Goal: Task Accomplishment & Management: Manage account settings

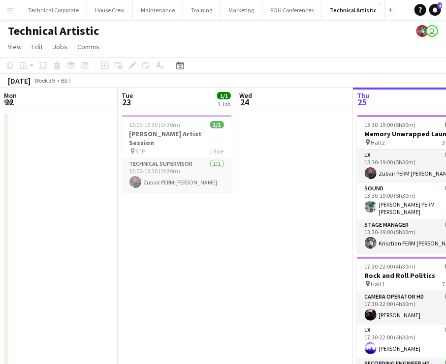
scroll to position [0, 235]
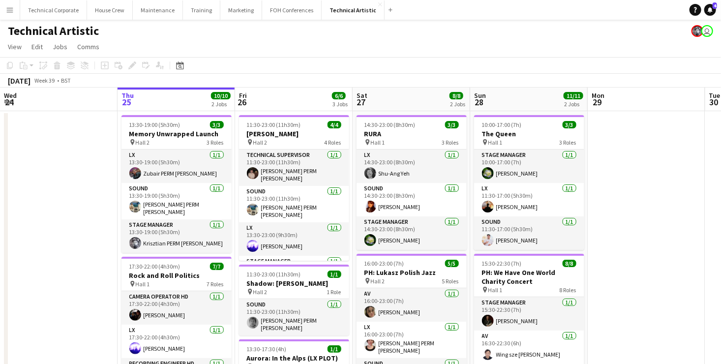
click at [185, 100] on app-board-header-date "Thu 25 10/10 2 Jobs" at bounding box center [177, 100] width 118 height 24
click at [184, 100] on app-board-header-date "Thu 25 10/10 2 Jobs" at bounding box center [177, 100] width 118 height 24
click at [180, 97] on app-board-header-date "Thu 25 10/10 2 Jobs" at bounding box center [177, 100] width 118 height 24
click at [171, 102] on app-board-header-date "Thu 25 10/10 2 Jobs" at bounding box center [177, 100] width 118 height 24
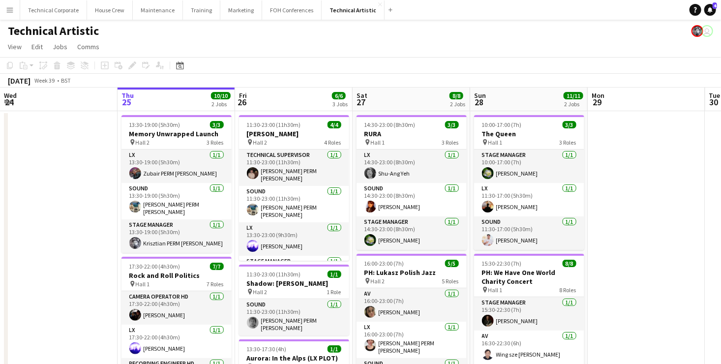
scroll to position [0, 236]
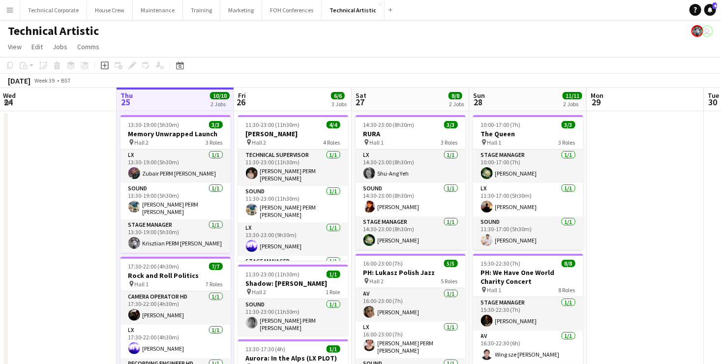
click at [170, 102] on app-board-header-date "Thu 25 10/10 2 Jobs" at bounding box center [176, 100] width 118 height 24
click at [171, 100] on app-board-header-date "Thu 25 10/10 2 Jobs" at bounding box center [176, 100] width 118 height 24
click at [174, 94] on app-board-header-date "Thu 25 10/10 2 Jobs" at bounding box center [176, 100] width 118 height 24
click at [176, 100] on app-board-header-date "Thu 25 10/10 2 Jobs" at bounding box center [176, 100] width 118 height 24
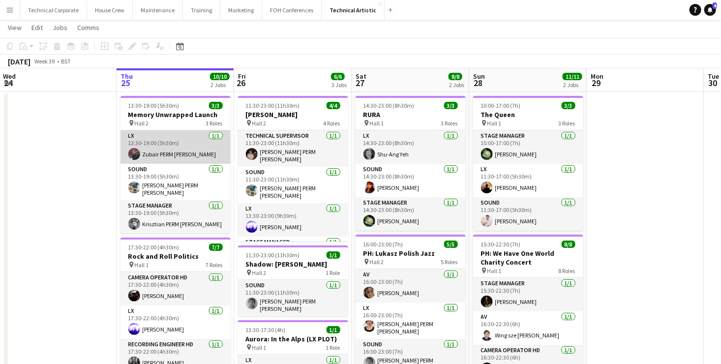
scroll to position [0, 0]
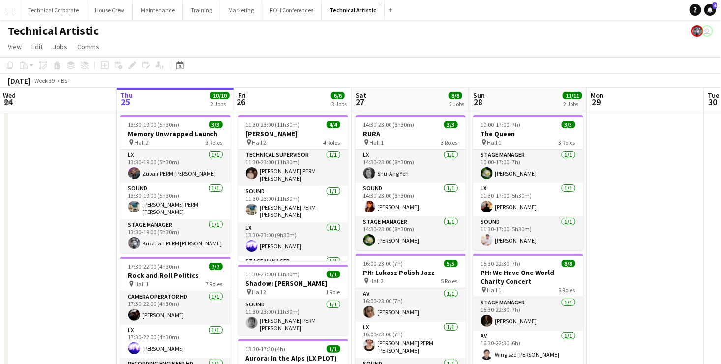
click at [176, 96] on app-board-header-date "Thu 25 10/10 2 Jobs" at bounding box center [176, 100] width 118 height 24
click at [172, 99] on app-board-header-date "Thu 25 10/10 2 Jobs" at bounding box center [176, 100] width 118 height 24
click at [171, 99] on app-board-header-date "Thu 25 10/10 2 Jobs" at bounding box center [176, 100] width 118 height 24
click at [180, 101] on app-board-header-date "Thu 25 10/10 2 Jobs" at bounding box center [176, 100] width 118 height 24
click at [180, 102] on app-board-header-date "Thu 25 10/10 2 Jobs" at bounding box center [176, 100] width 118 height 24
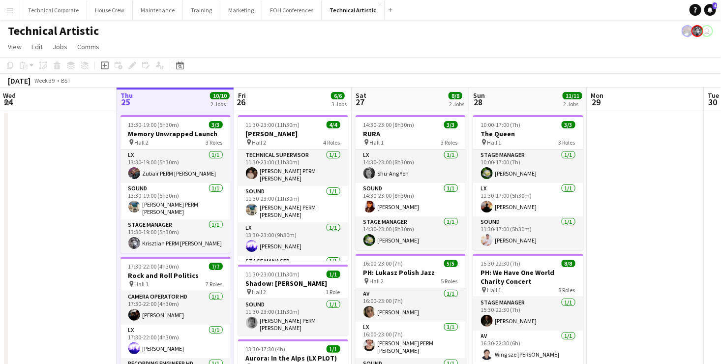
click at [181, 103] on app-board-header-date "Thu 25 10/10 2 Jobs" at bounding box center [176, 100] width 118 height 24
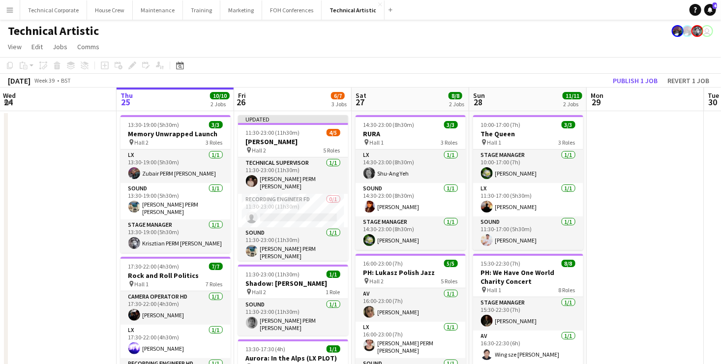
click at [288, 97] on app-board-header-date "Fri 26 6/7 3 Jobs" at bounding box center [293, 100] width 118 height 24
click at [289, 97] on app-board-header-date "Fri 26 6/7 3 Jobs" at bounding box center [293, 100] width 118 height 24
click at [301, 199] on app-card-role "Recording Engineer FD 0/1 11:30-23:00 (11h30m) single-neutral-actions" at bounding box center [293, 210] width 110 height 33
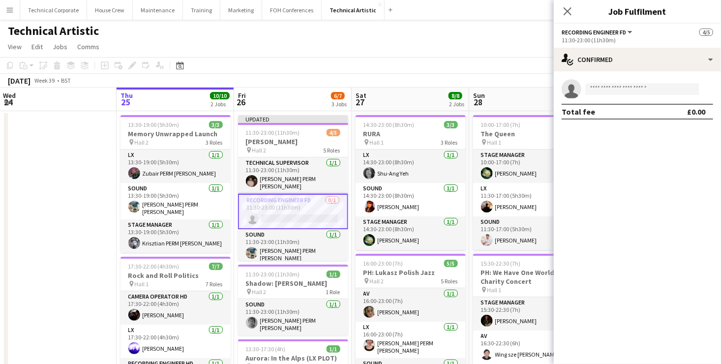
click at [288, 99] on app-board-header-date "Fri 26 6/7 3 Jobs" at bounding box center [293, 100] width 118 height 24
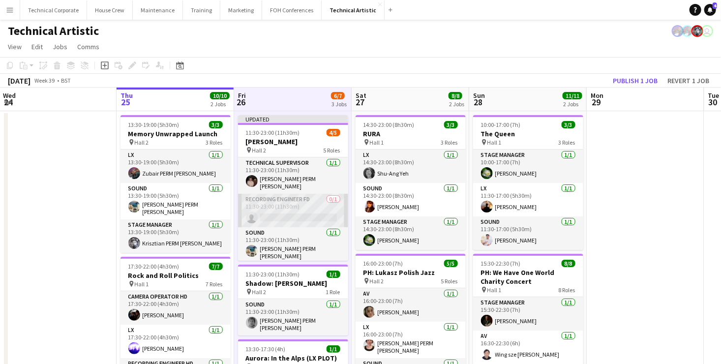
click at [303, 203] on app-card-role "Recording Engineer FD 0/1 11:30-23:00 (11h30m) single-neutral-actions" at bounding box center [293, 210] width 110 height 33
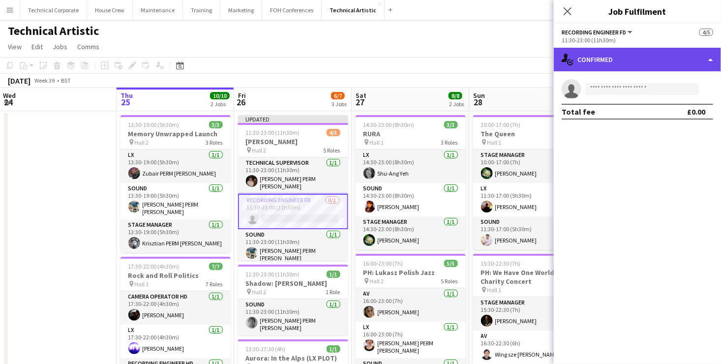
click at [445, 59] on div "single-neutral-actions-check-2 Confirmed" at bounding box center [637, 60] width 167 height 24
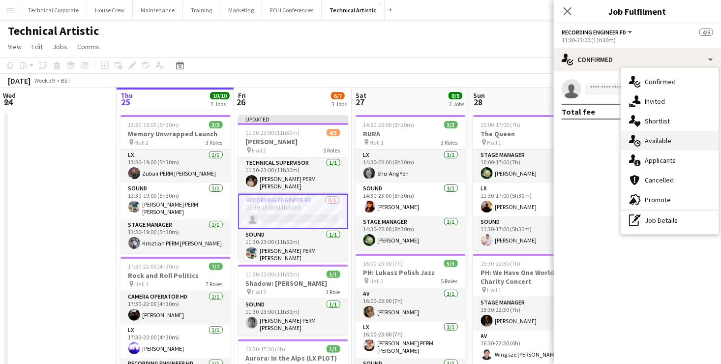
click at [445, 140] on div "single-neutral-actions-upload Available" at bounding box center [669, 141] width 97 height 20
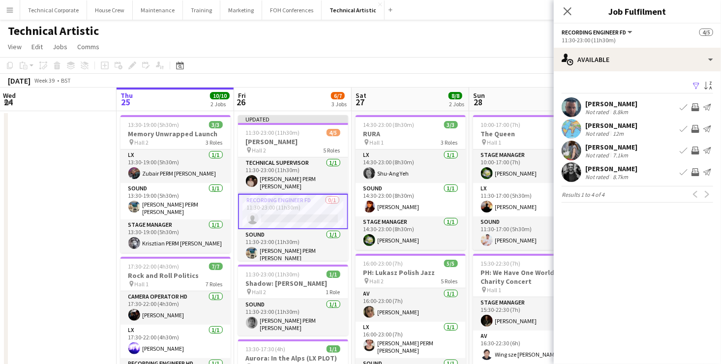
click at [284, 101] on app-board-header-date "Fri 26 6/7 3 Jobs" at bounding box center [293, 100] width 118 height 24
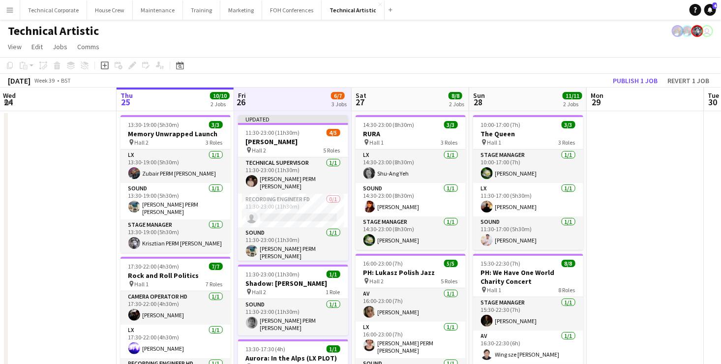
click at [284, 101] on app-board-header-date "Fri 26 6/7 3 Jobs" at bounding box center [293, 100] width 118 height 24
click at [287, 101] on app-board-header-date "Fri 26 6/7 3 Jobs" at bounding box center [293, 100] width 118 height 24
click at [288, 103] on app-board-header-date "Fri 26 6/7 3 Jobs" at bounding box center [293, 100] width 118 height 24
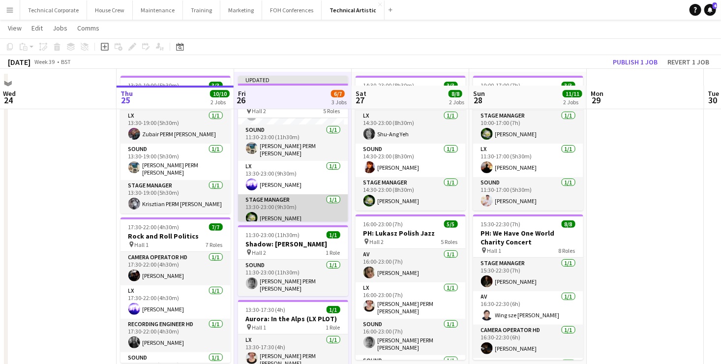
scroll to position [69, 0]
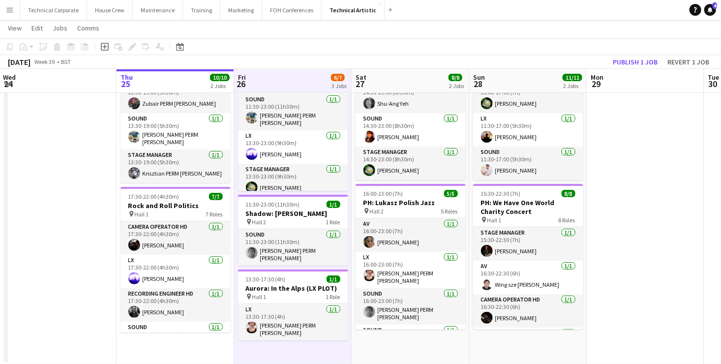
click at [445, 171] on app-date-cell at bounding box center [646, 202] width 118 height 323
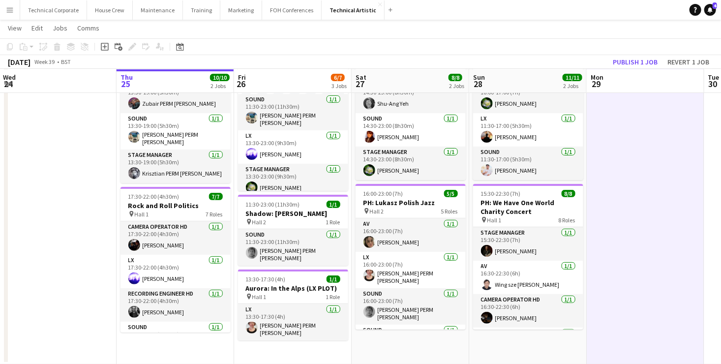
click at [445, 169] on app-date-cell at bounding box center [646, 202] width 118 height 323
